Goal: Find specific page/section: Find specific page/section

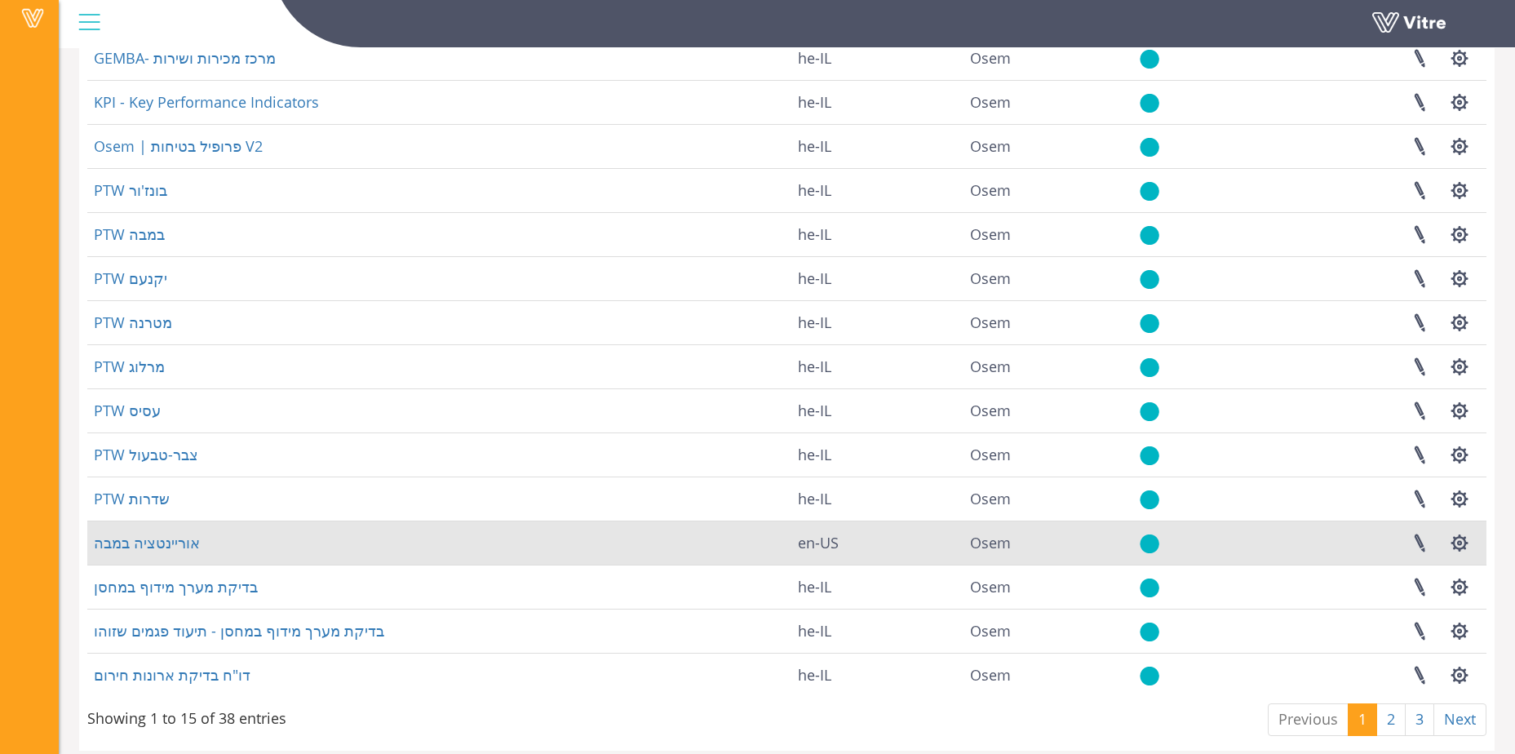
scroll to position [186, 0]
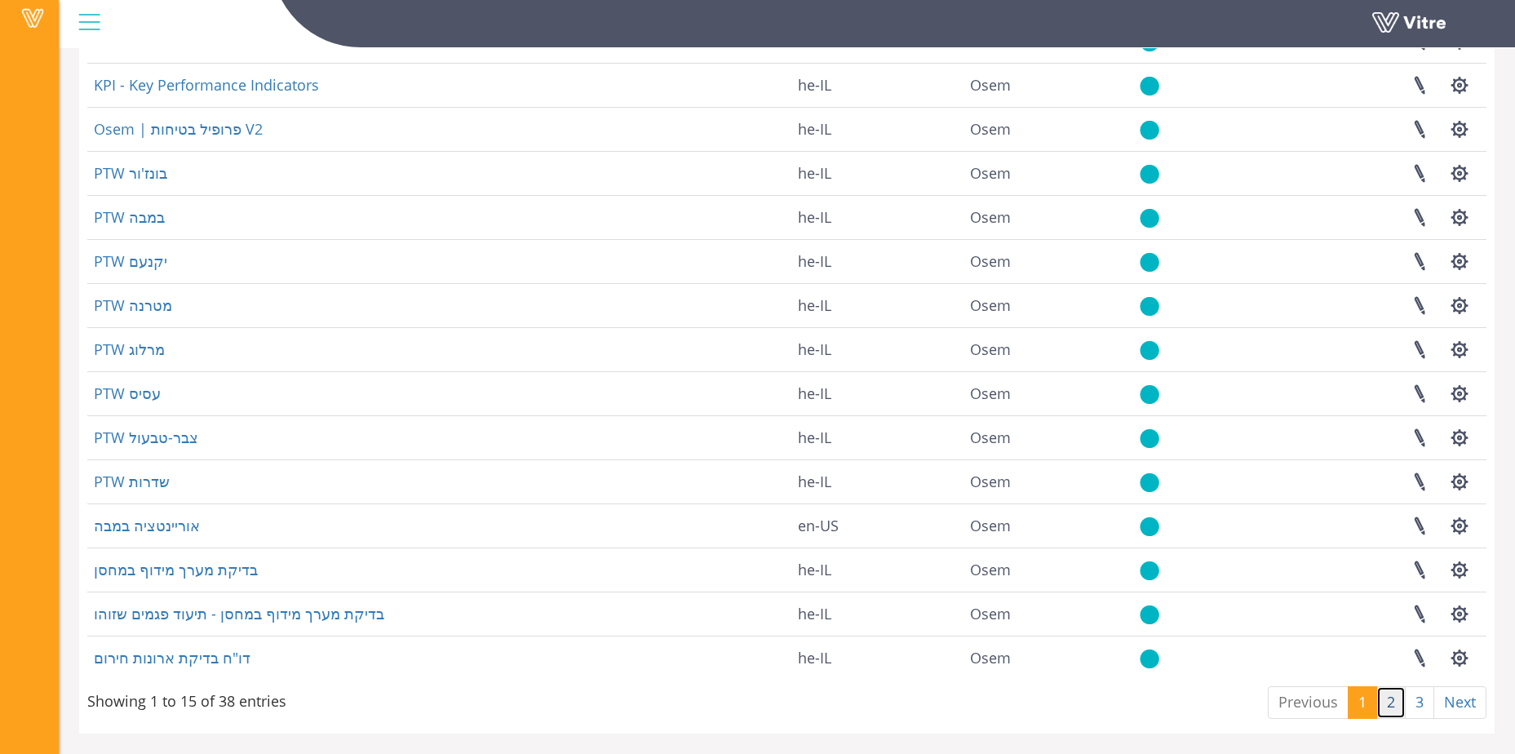
click at [1387, 705] on link "2" at bounding box center [1390, 702] width 29 height 33
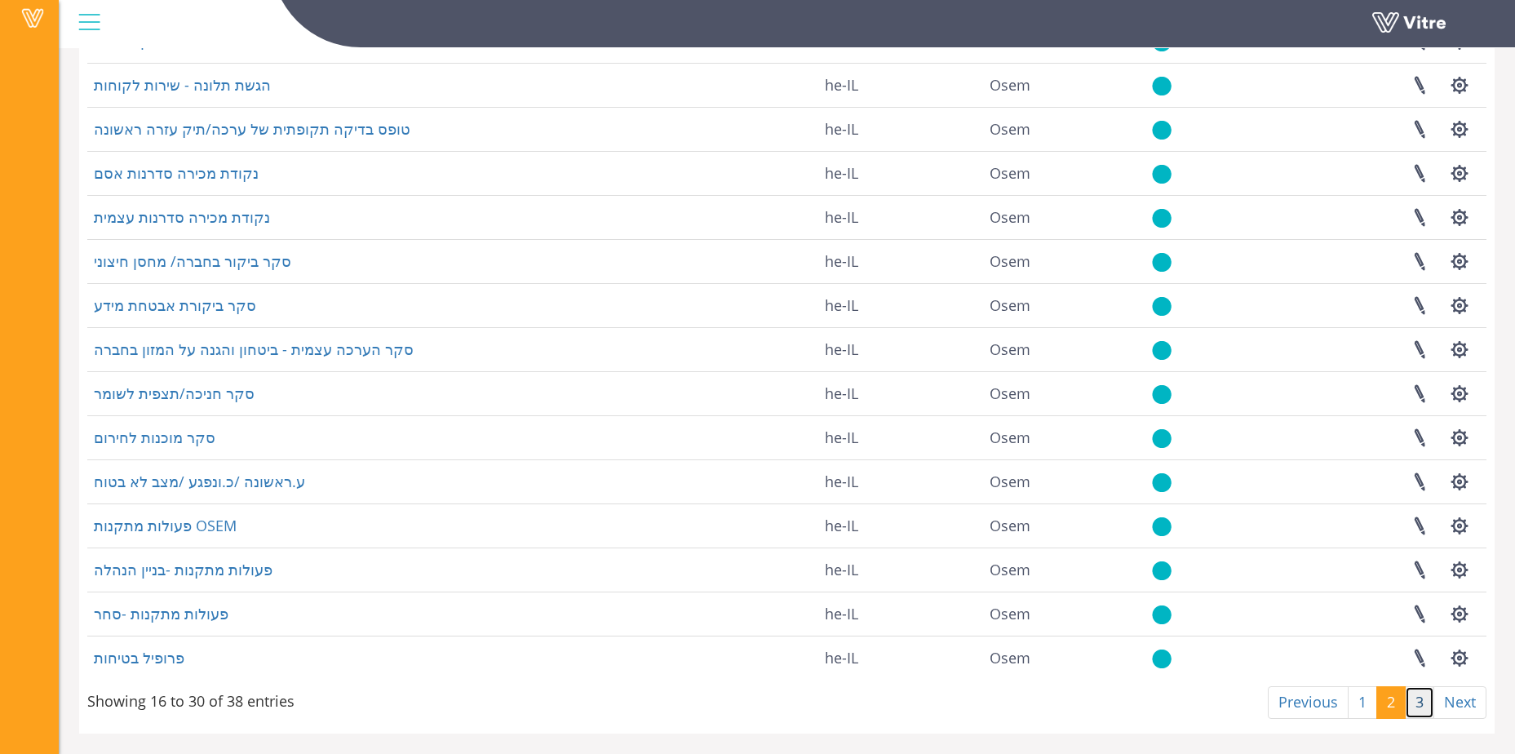
click at [1417, 706] on link "3" at bounding box center [1419, 702] width 29 height 33
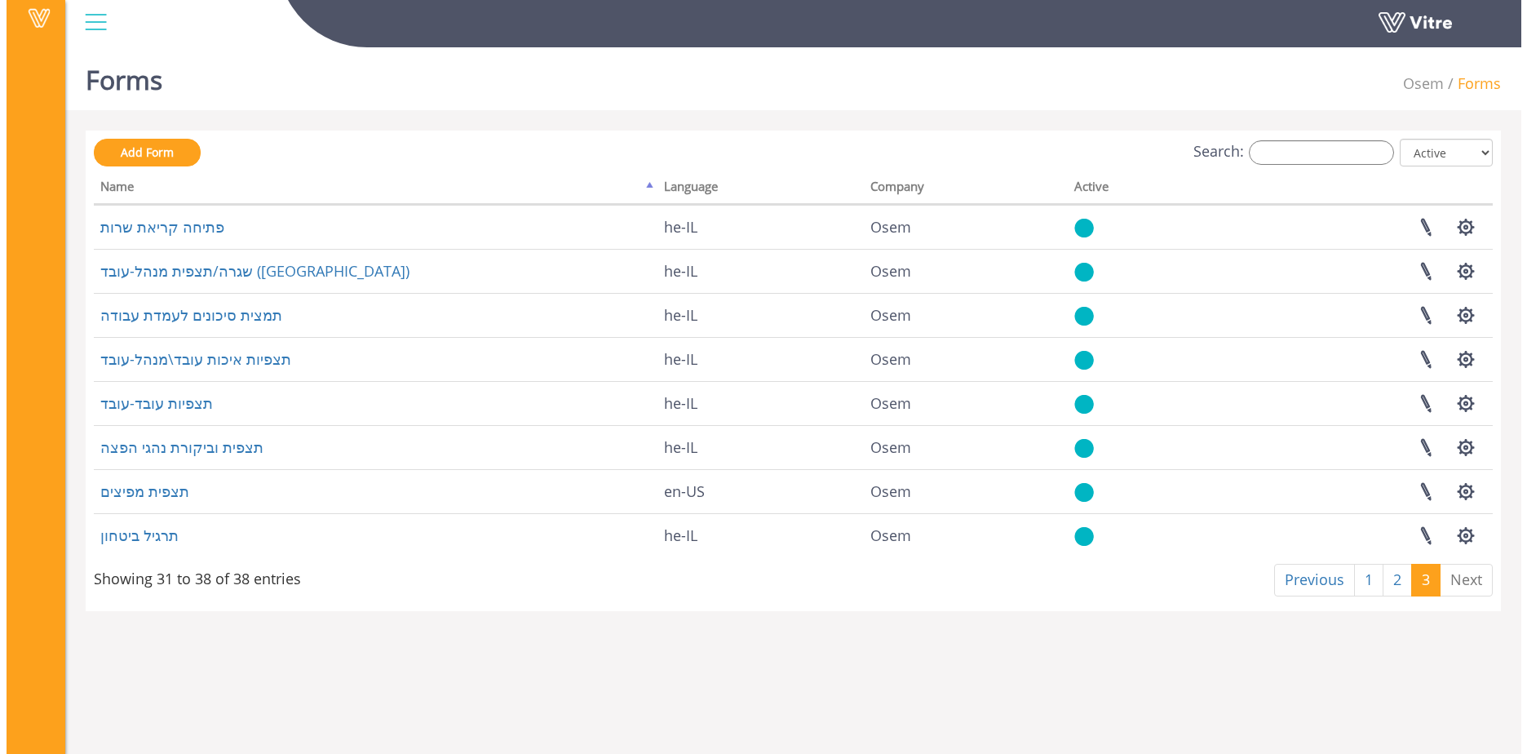
scroll to position [0, 0]
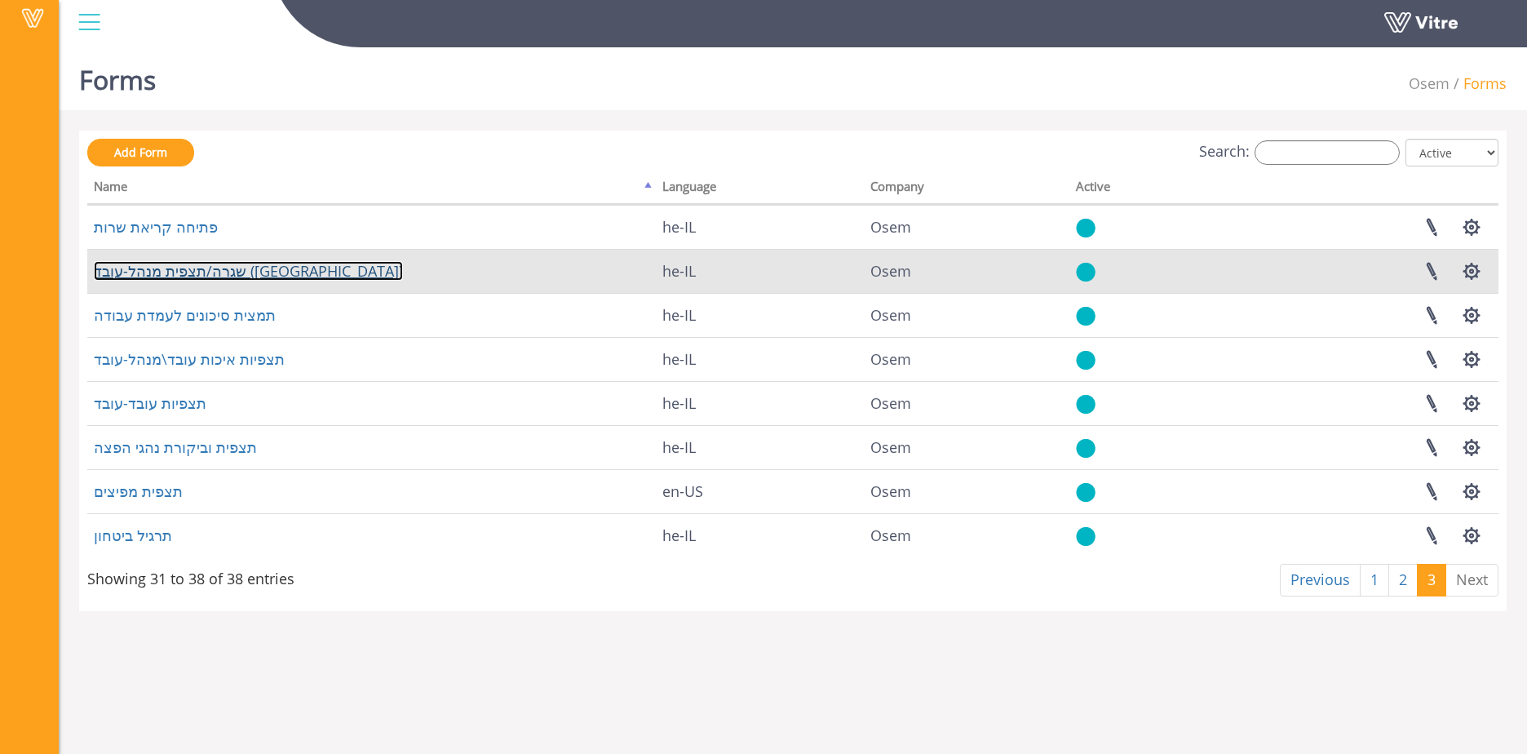
click at [229, 274] on link "שגרה/תצפית מנהל-עובד ([GEOGRAPHIC_DATA])" at bounding box center [248, 271] width 309 height 20
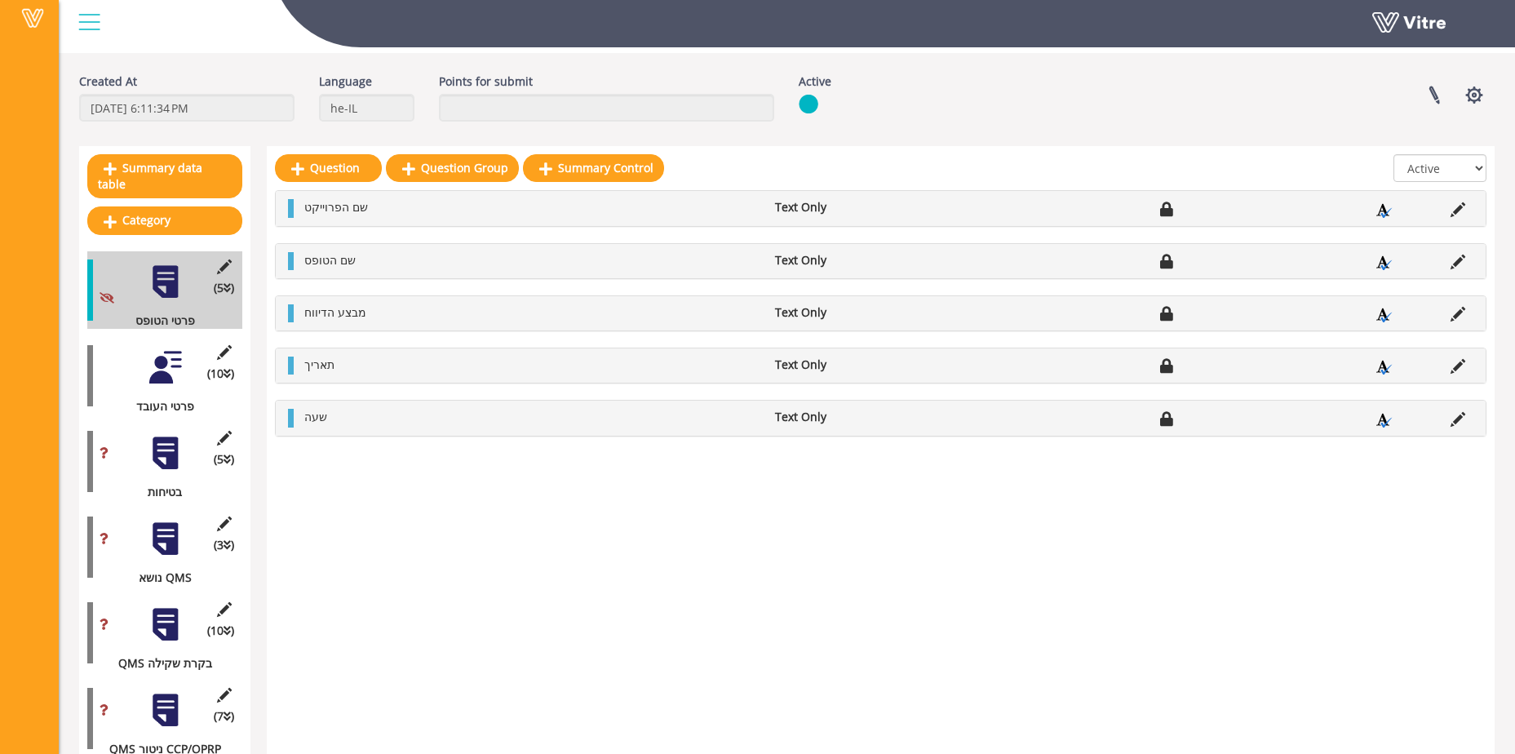
scroll to position [82, 0]
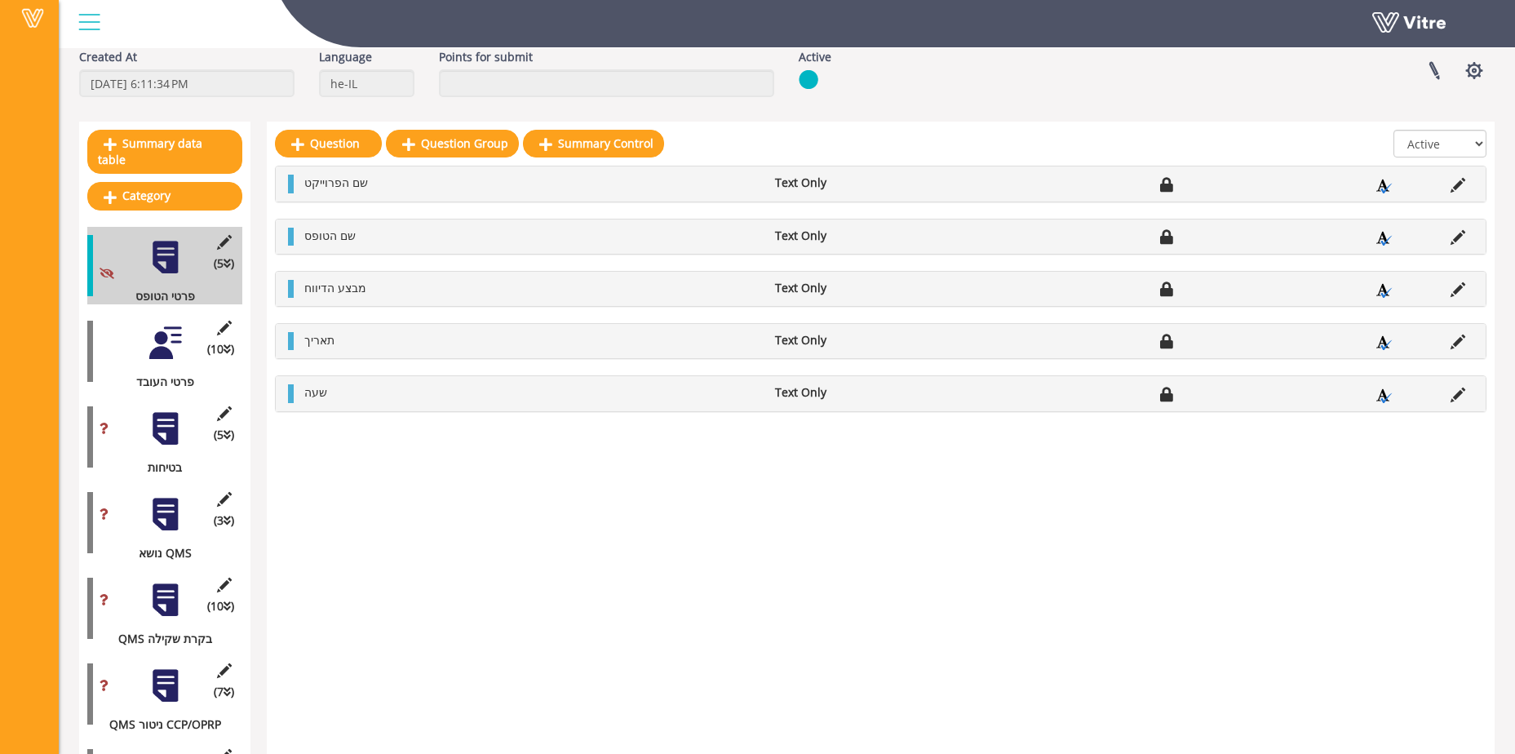
click at [162, 427] on div at bounding box center [165, 428] width 37 height 37
